Goal: Book appointment/travel/reservation

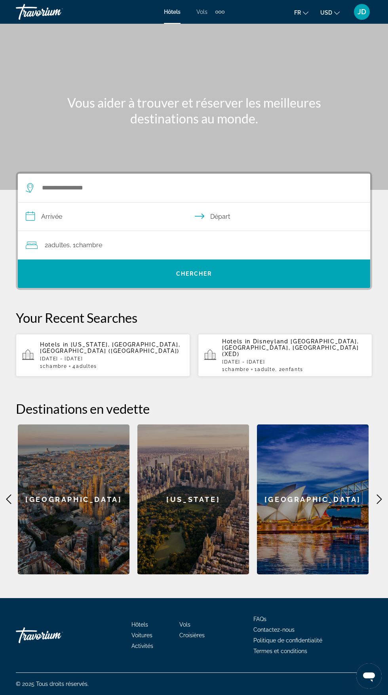
click at [381, 494] on icon "Main content" at bounding box center [378, 498] width 9 height 9
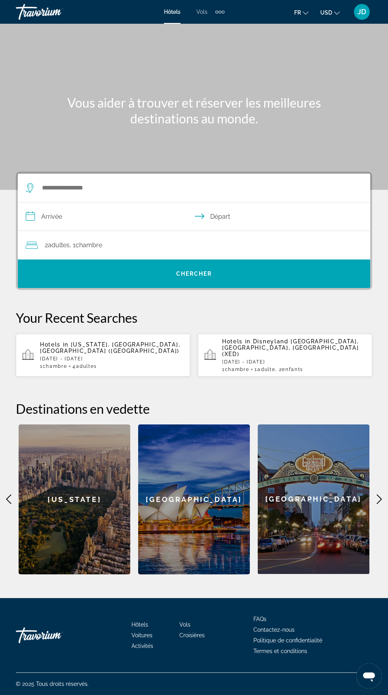
click at [365, 506] on div "San Diego" at bounding box center [314, 499] width 112 height 150
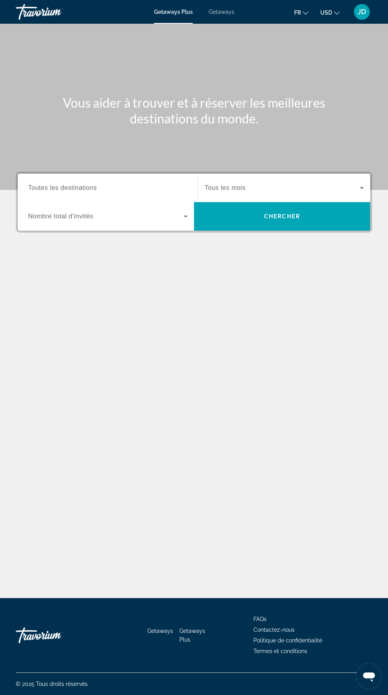
click at [87, 188] on span "Toutes les destinations" at bounding box center [62, 187] width 68 height 7
click at [87, 188] on input "Destination Toutes les destinations" at bounding box center [107, 188] width 159 height 9
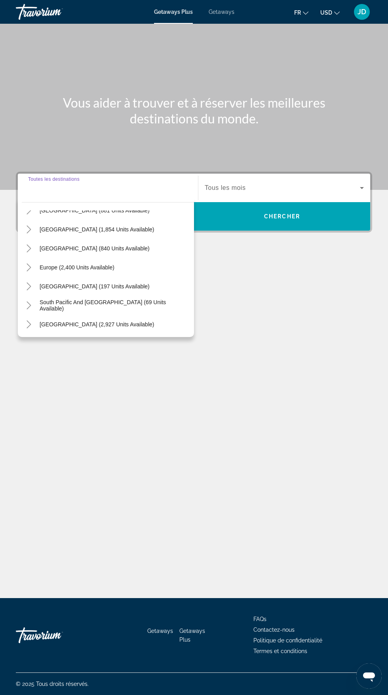
scroll to position [55, 0]
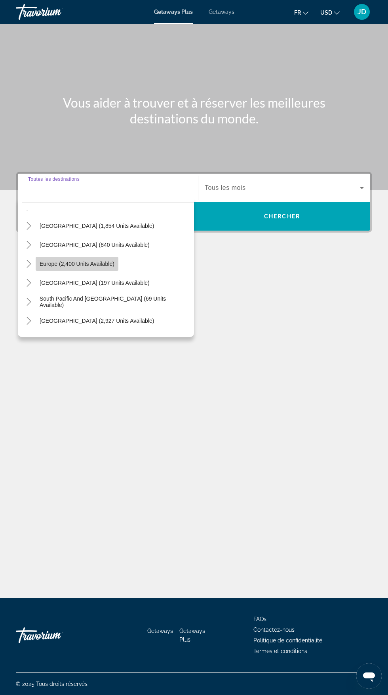
click at [87, 261] on span "Europe (2,400 units available)" at bounding box center [77, 264] width 75 height 6
type input "**********"
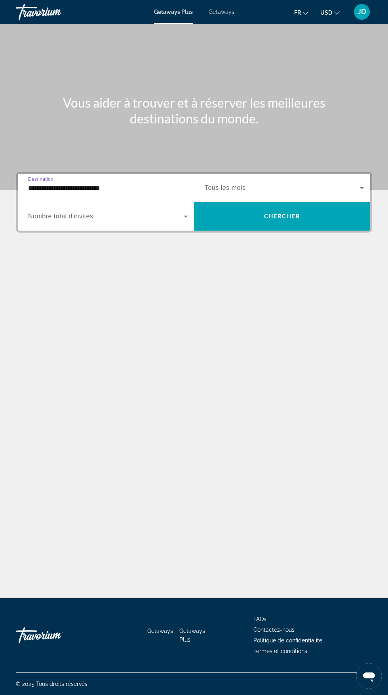
click at [149, 212] on span "Search widget" at bounding box center [105, 216] width 155 height 9
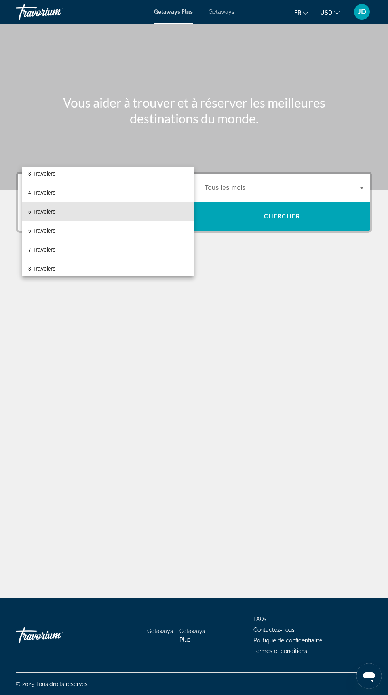
scroll to position [44, 0]
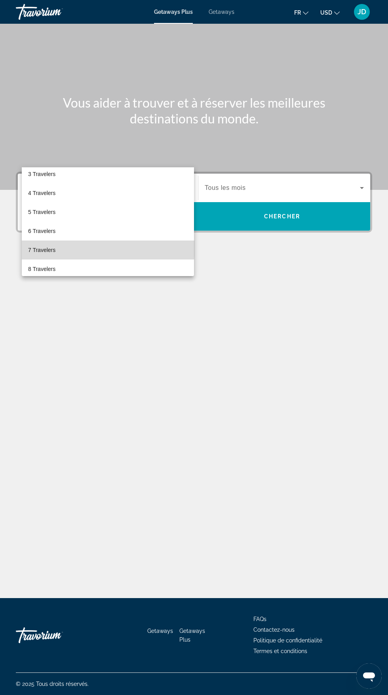
click at [72, 246] on mat-option "7 Travelers" at bounding box center [108, 250] width 172 height 19
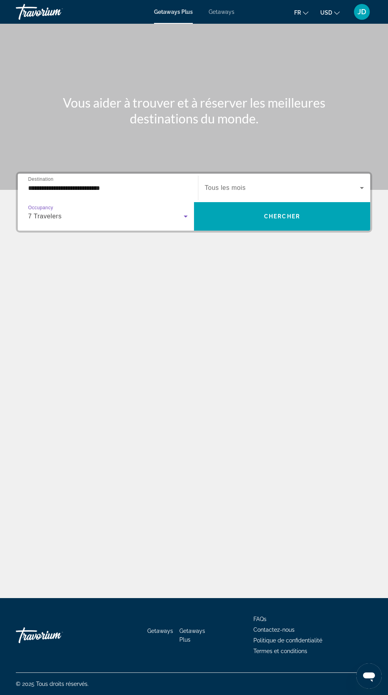
click at [267, 183] on span "Search widget" at bounding box center [282, 187] width 155 height 9
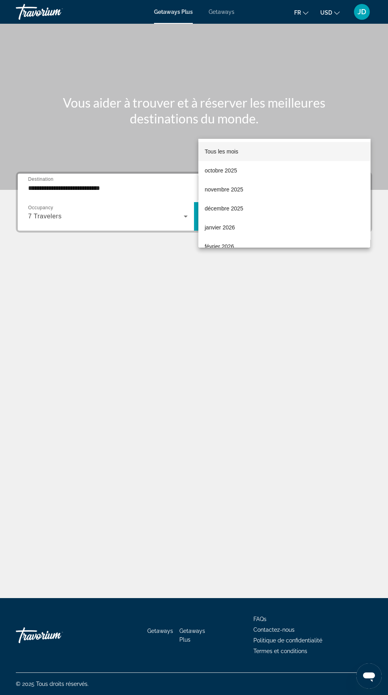
click at [177, 308] on div at bounding box center [194, 347] width 388 height 695
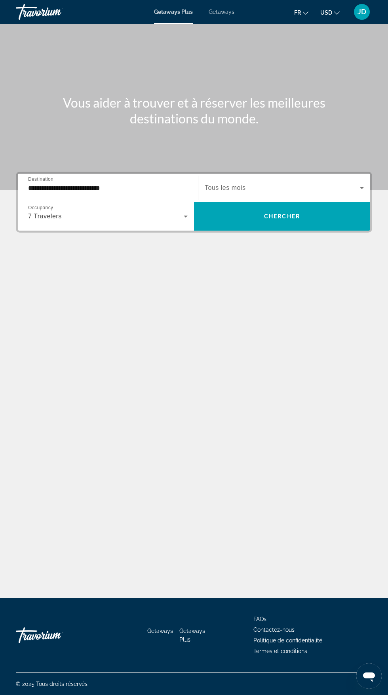
click at [322, 183] on span "Search widget" at bounding box center [282, 187] width 155 height 9
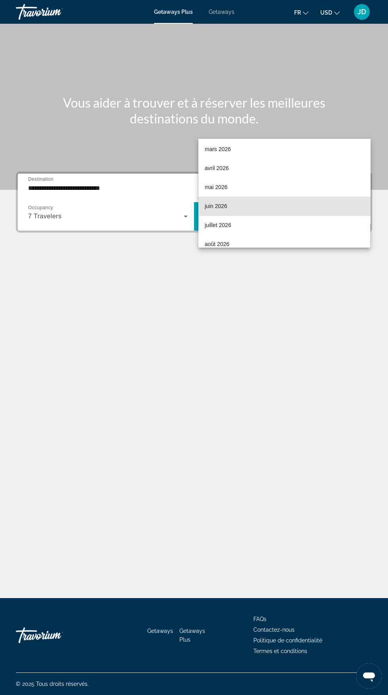
scroll to position [119, 0]
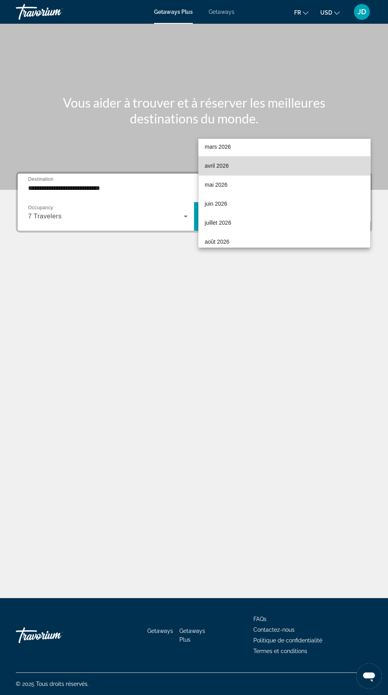
click at [241, 170] on mat-option "avril 2026" at bounding box center [284, 165] width 172 height 19
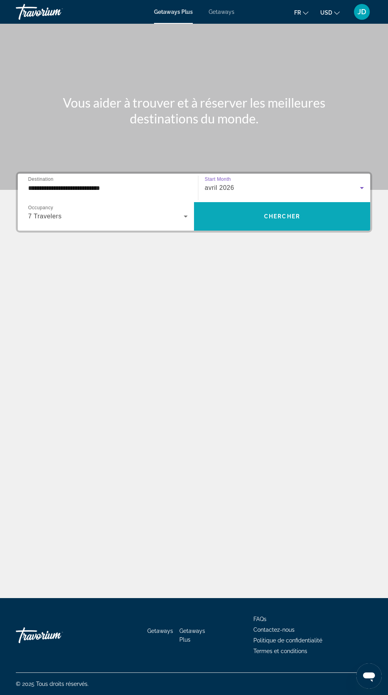
click at [309, 207] on span "Search widget" at bounding box center [282, 216] width 176 height 19
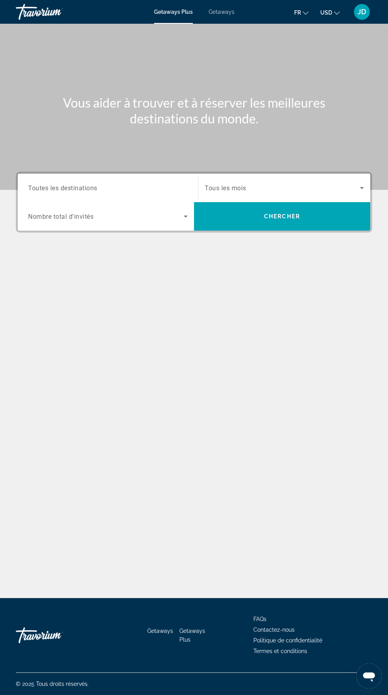
click at [172, 196] on div "Search widget" at bounding box center [107, 188] width 159 height 23
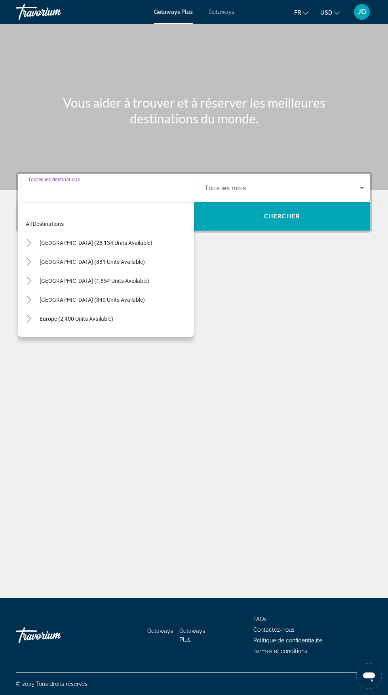
scroll to position [60, 0]
click at [158, 184] on input "Destination Toutes les destinations" at bounding box center [107, 188] width 159 height 9
click at [260, 287] on div "Vous aider à trouver et à réserver les meilleures destinations du monde. Destin…" at bounding box center [194, 311] width 388 height 574
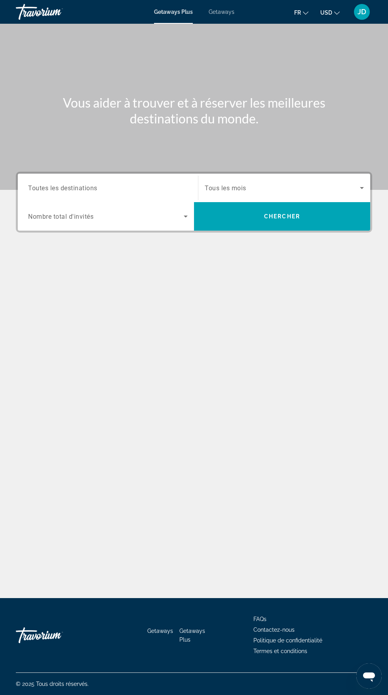
click at [171, 212] on span "Search widget" at bounding box center [105, 216] width 155 height 9
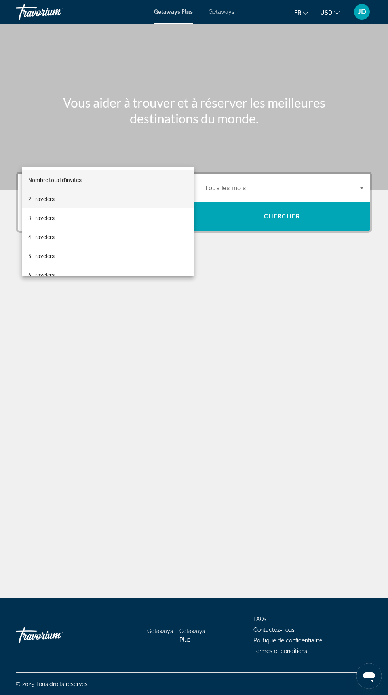
click at [65, 198] on mat-option "2 Travelers" at bounding box center [108, 198] width 172 height 19
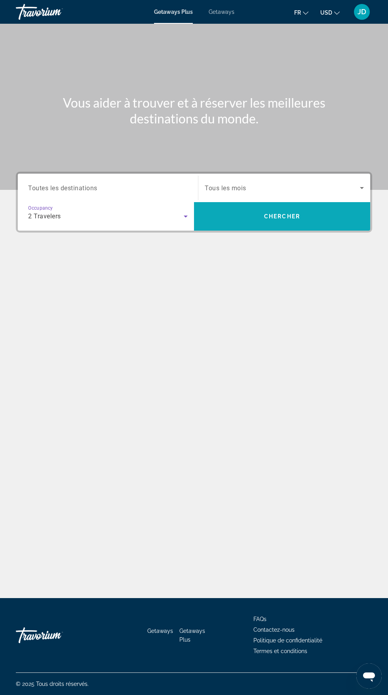
click at [314, 207] on span "Search widget" at bounding box center [282, 216] width 176 height 19
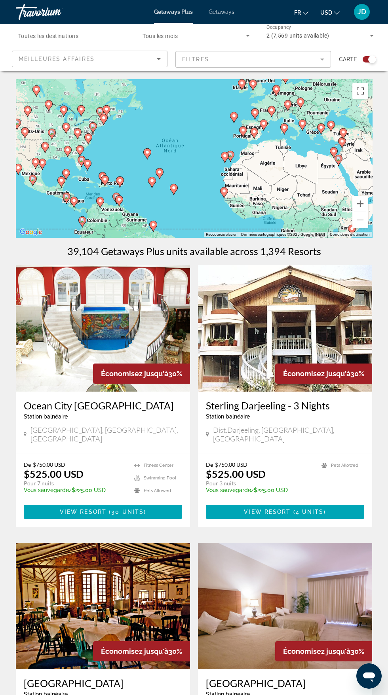
click at [264, 58] on mat-form-field "Filtres" at bounding box center [252, 59] width 155 height 17
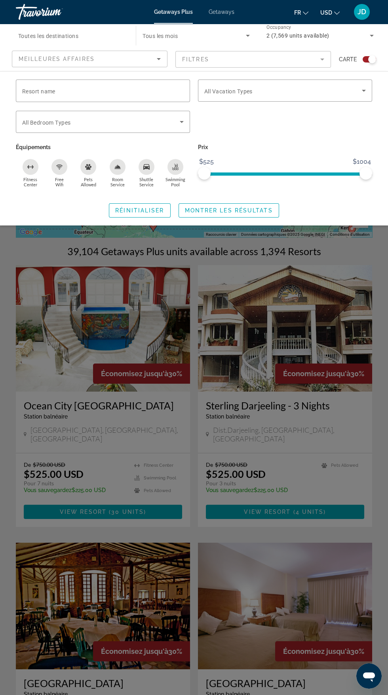
click at [158, 59] on icon "Sort by" at bounding box center [159, 59] width 4 height 2
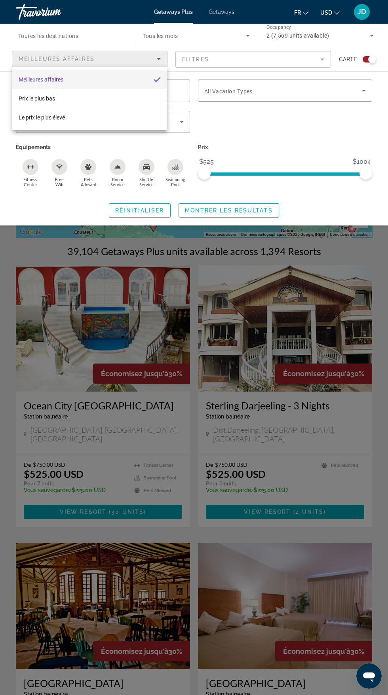
click at [111, 29] on div at bounding box center [194, 347] width 388 height 695
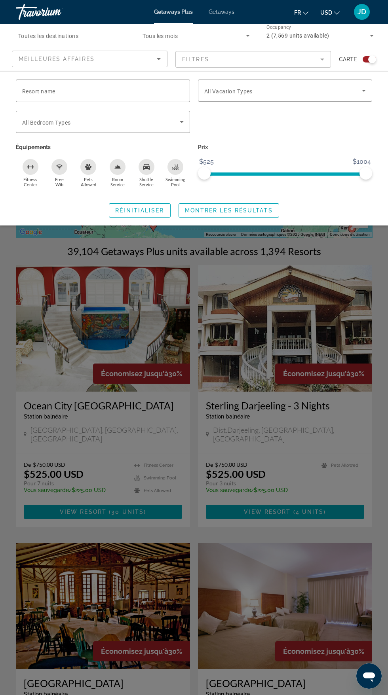
click at [175, 35] on span "Tous les mois" at bounding box center [159, 36] width 35 height 6
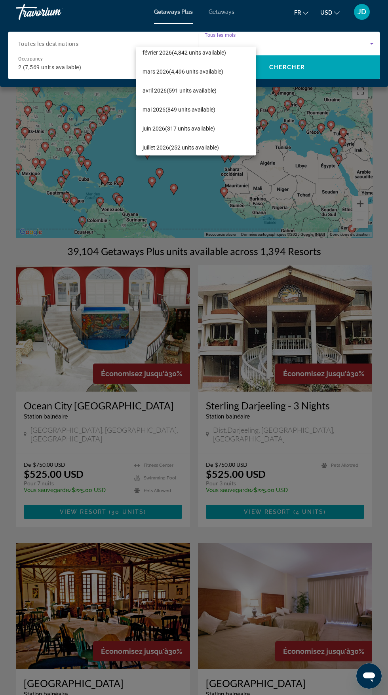
scroll to position [104, 0]
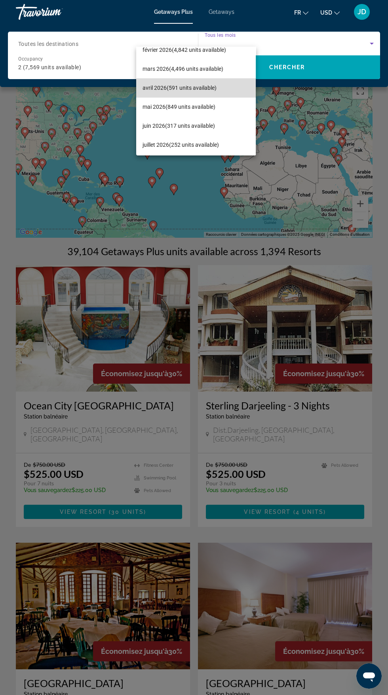
click at [215, 93] on mat-option "avril 2026 (591 units available)" at bounding box center [195, 87] width 119 height 19
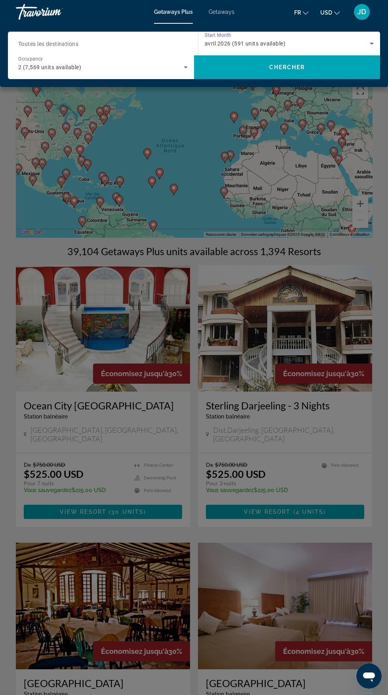
click at [166, 44] on input "Destination Toutes les destinations" at bounding box center [100, 43] width 165 height 9
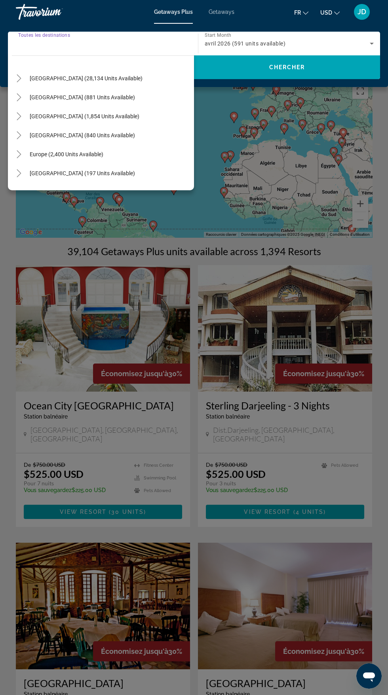
scroll to position [0, 0]
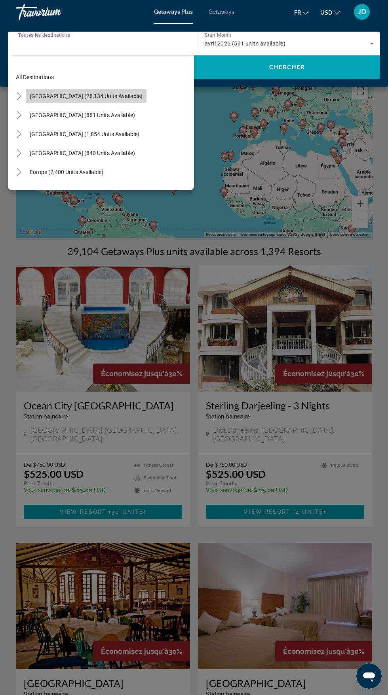
click at [117, 93] on span "[GEOGRAPHIC_DATA] (28,134 units available)" at bounding box center [86, 96] width 113 height 6
type input "**********"
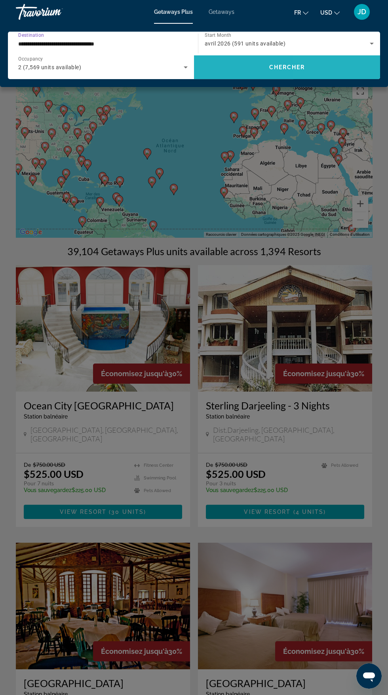
click at [321, 74] on span "Search widget" at bounding box center [287, 67] width 186 height 19
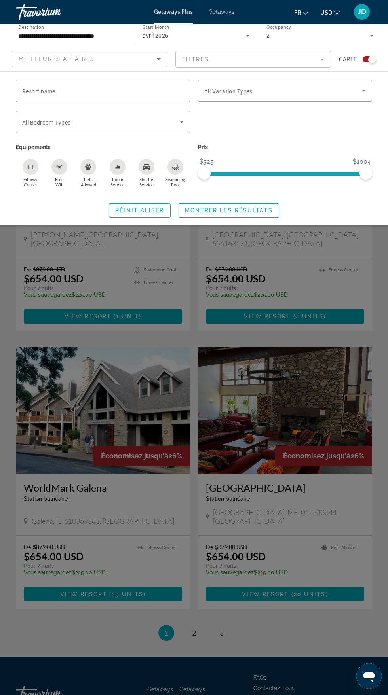
scroll to position [1272, 0]
